Goal: Find specific page/section: Find specific page/section

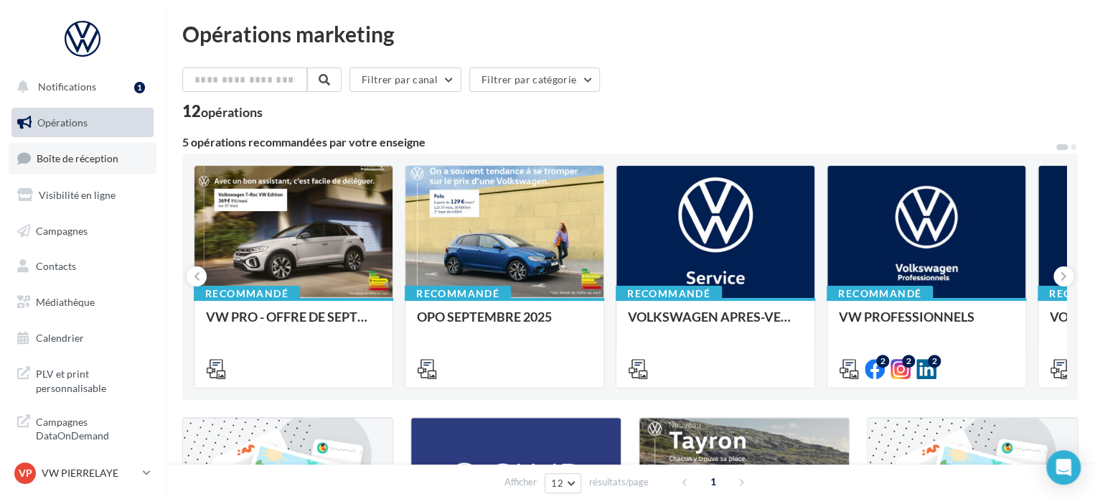
click at [83, 160] on span "Boîte de réception" at bounding box center [78, 158] width 82 height 12
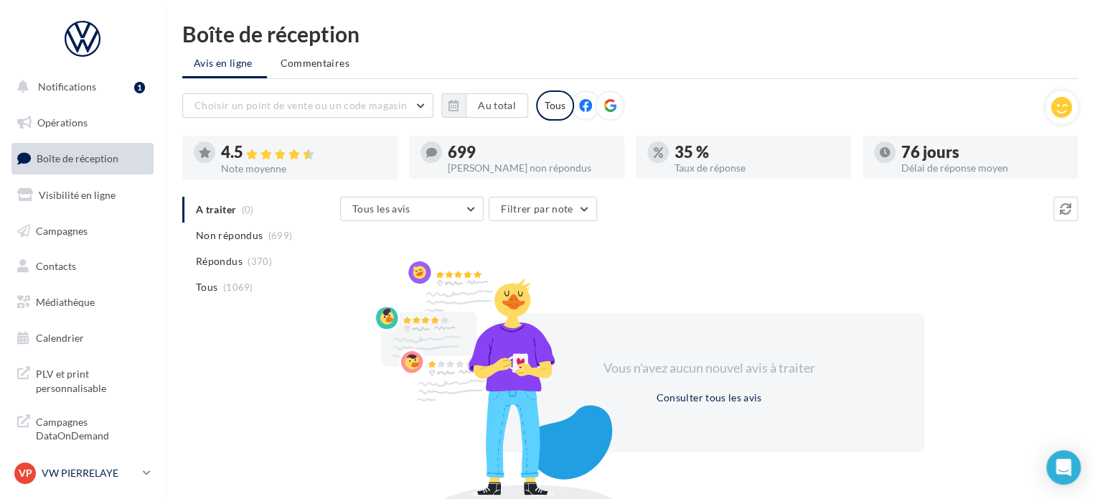
click at [95, 468] on p "VW PIERRELAYE" at bounding box center [89, 473] width 95 height 14
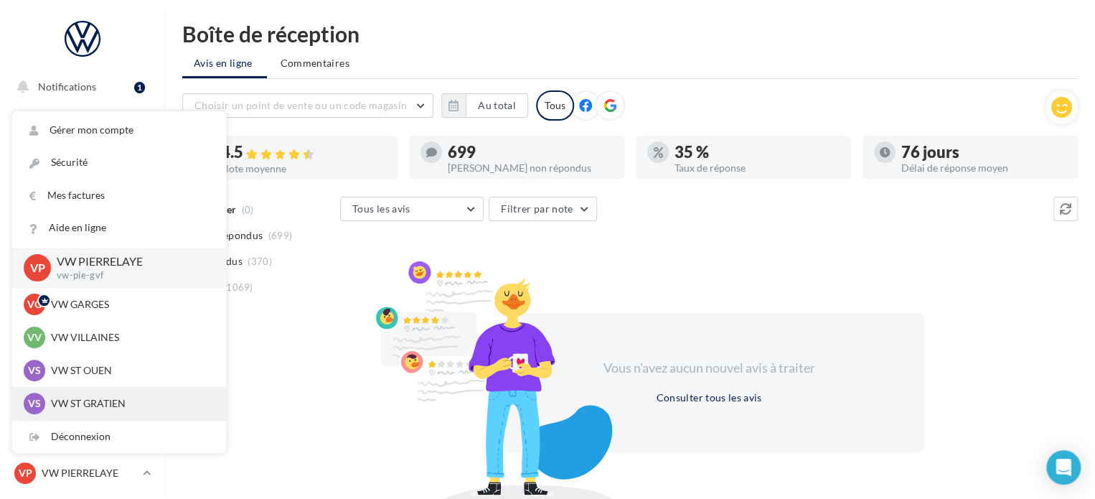
click at [98, 405] on p "VW ST GRATIEN" at bounding box center [130, 403] width 158 height 14
